Goal: Transaction & Acquisition: Book appointment/travel/reservation

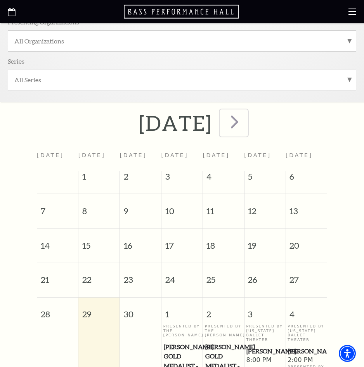
click at [246, 127] on span "next" at bounding box center [235, 122] width 22 height 22
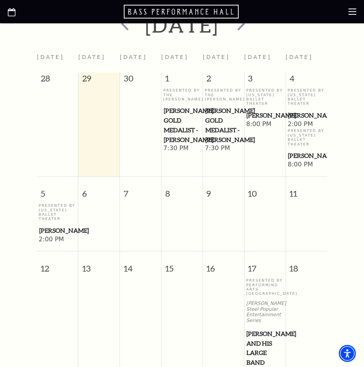
scroll to position [272, 0]
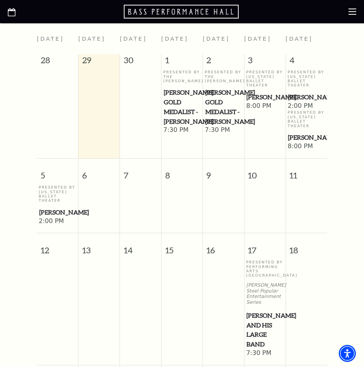
click at [174, 113] on span "Cliburn Gold Medalist - Aristo Sham" at bounding box center [182, 107] width 37 height 38
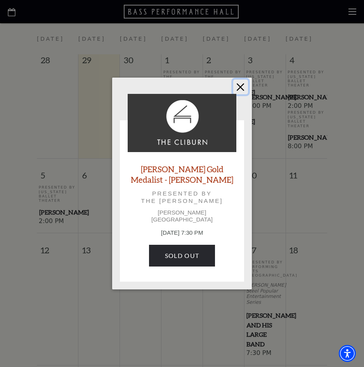
click at [235, 91] on button "Close" at bounding box center [240, 87] width 15 height 15
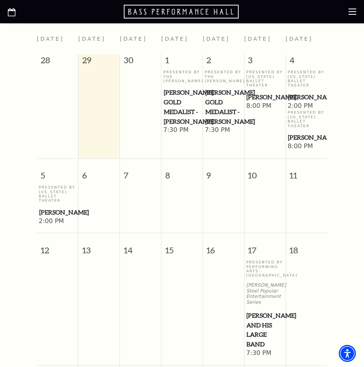
click at [266, 96] on span "[PERSON_NAME]" at bounding box center [265, 97] width 37 height 10
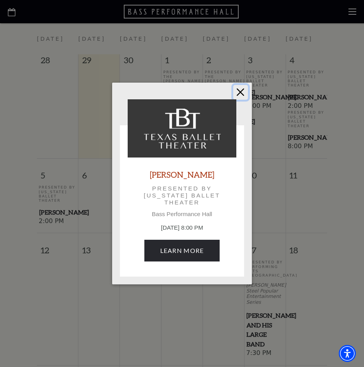
click at [240, 97] on button "Close" at bounding box center [240, 92] width 15 height 15
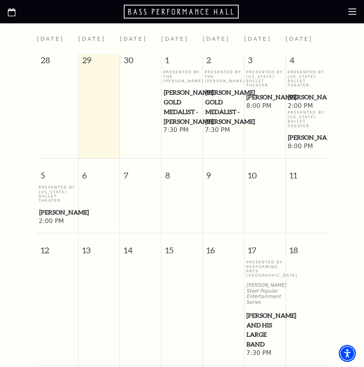
click at [277, 92] on span "[PERSON_NAME]" at bounding box center [265, 97] width 37 height 10
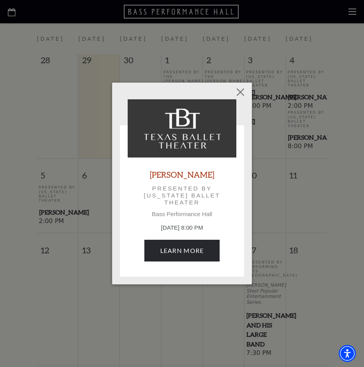
click at [185, 173] on link "[PERSON_NAME]" at bounding box center [182, 174] width 64 height 10
click at [240, 92] on button "Close" at bounding box center [240, 92] width 15 height 15
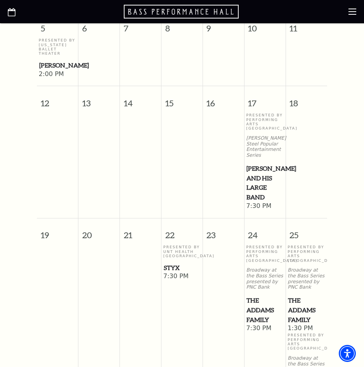
scroll to position [427, 0]
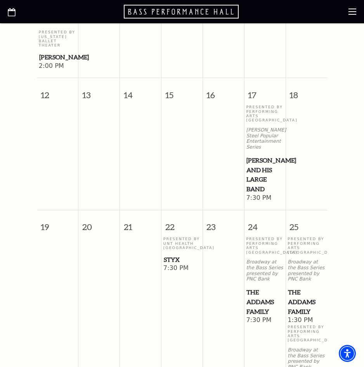
click at [256, 167] on span "[PERSON_NAME] and his Large Band" at bounding box center [265, 175] width 37 height 38
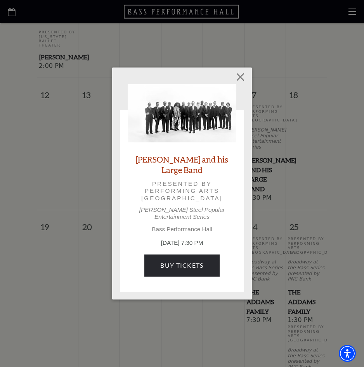
click at [194, 167] on link "[PERSON_NAME] and his Large Band" at bounding box center [182, 164] width 109 height 21
click at [243, 83] on button "Close" at bounding box center [240, 77] width 15 height 15
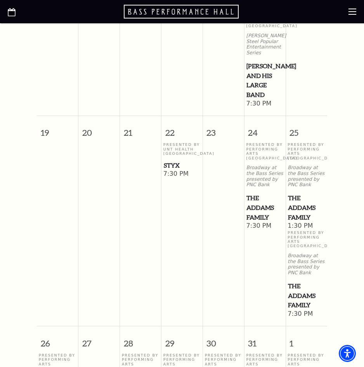
scroll to position [505, 0]
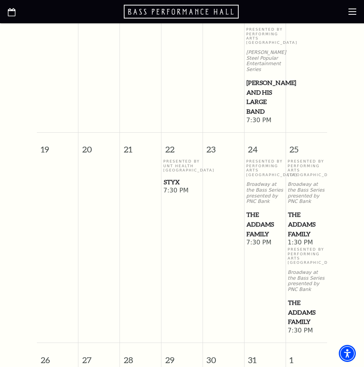
click at [174, 183] on span "Styx" at bounding box center [182, 182] width 37 height 10
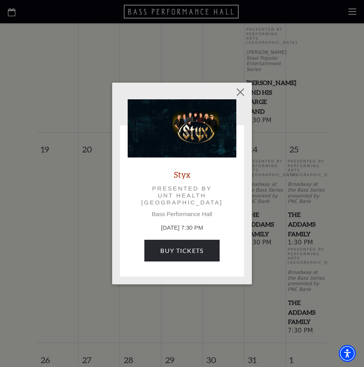
click at [178, 176] on link "Styx" at bounding box center [182, 174] width 17 height 10
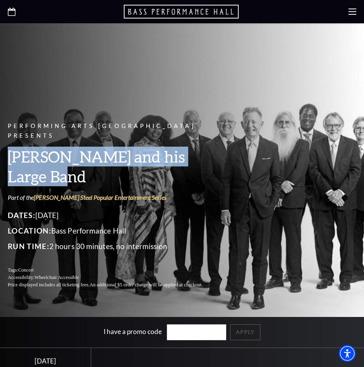
drag, startPoint x: 229, startPoint y: 158, endPoint x: 9, endPoint y: 160, distance: 220.2
click at [9, 160] on div "Performing Arts Fort Worth Presents [PERSON_NAME] and his Large Band Part of th…" at bounding box center [182, 170] width 364 height 253
copy h3 "[PERSON_NAME] and his Large Band"
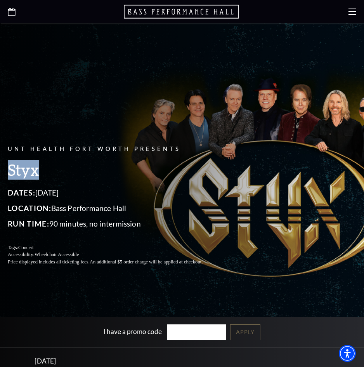
drag, startPoint x: 74, startPoint y: 176, endPoint x: 6, endPoint y: 171, distance: 67.8
click at [6, 171] on div "UNT Health Fort Worth Presents Styx Dates: [DATE] Location: [GEOGRAPHIC_DATA] R…" at bounding box center [182, 170] width 364 height 207
copy h3 "Styx"
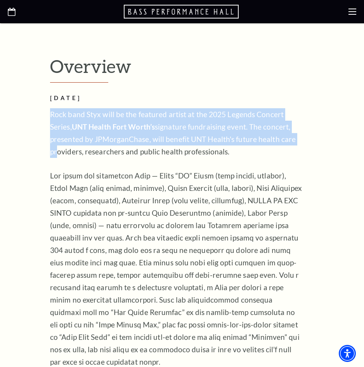
scroll to position [583, 0]
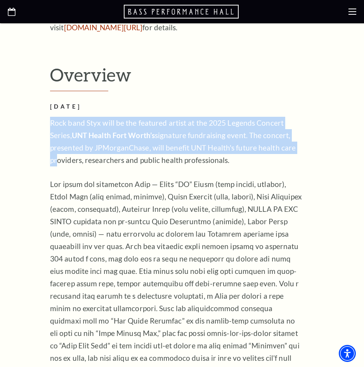
drag, startPoint x: 49, startPoint y: 69, endPoint x: 264, endPoint y: 146, distance: 228.0
copy p "Rock band Styx will be the featured artist at the 2025 Legends Concert Series, …"
